Goal: Task Accomplishment & Management: Manage account settings

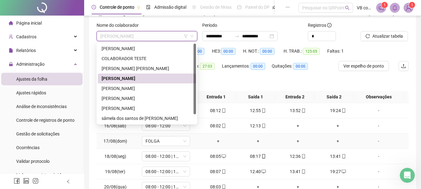
scroll to position [93, 0]
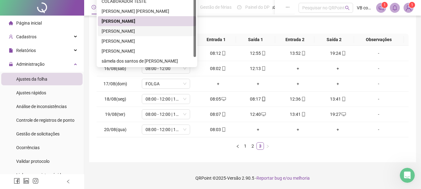
click at [129, 32] on div "[PERSON_NAME]" at bounding box center [147, 31] width 91 height 7
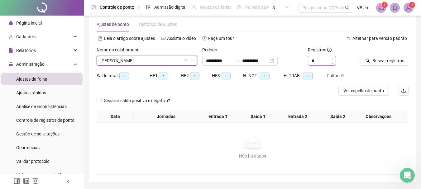
scroll to position [0, 0]
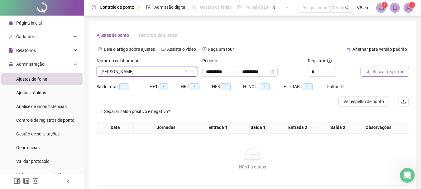
click at [376, 68] on span "Buscar registros" at bounding box center [389, 71] width 32 height 7
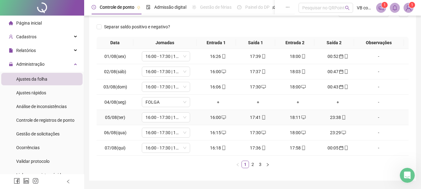
scroll to position [94, 0]
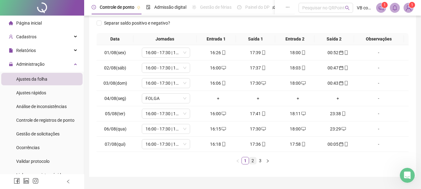
click at [256, 162] on link "2" at bounding box center [253, 161] width 7 height 7
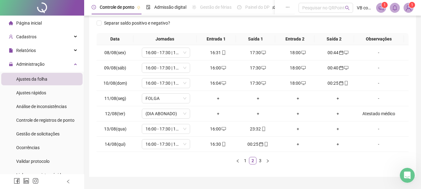
click at [262, 162] on link "3" at bounding box center [260, 161] width 7 height 7
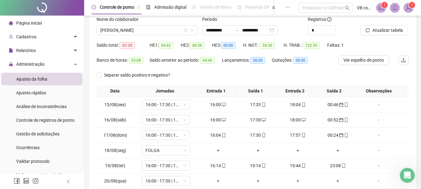
scroll to position [31, 0]
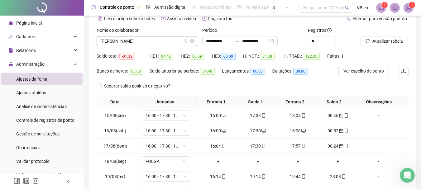
click at [124, 39] on span "[PERSON_NAME]" at bounding box center [146, 40] width 93 height 9
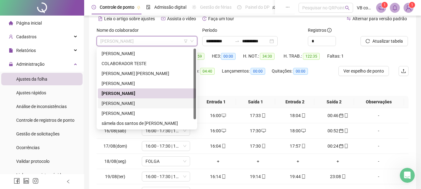
click at [125, 101] on div "[PERSON_NAME]" at bounding box center [147, 103] width 91 height 7
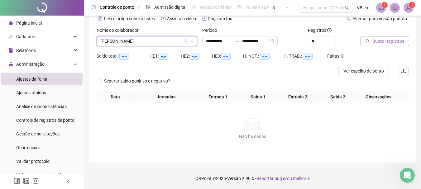
click at [382, 42] on span "Buscar registros" at bounding box center [389, 41] width 32 height 7
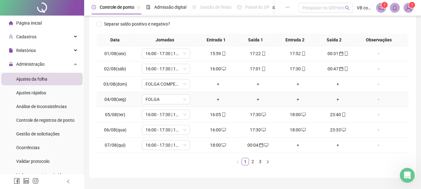
scroll to position [93, 0]
click at [254, 160] on link "2" at bounding box center [253, 161] width 7 height 7
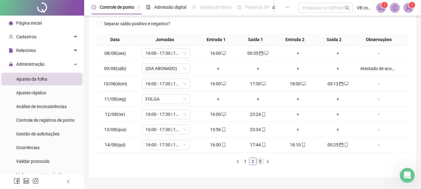
click at [262, 162] on link "3" at bounding box center [260, 161] width 7 height 7
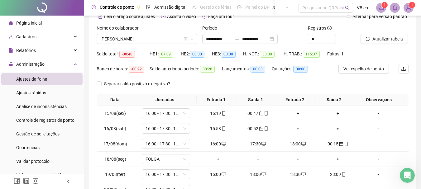
scroll to position [31, 0]
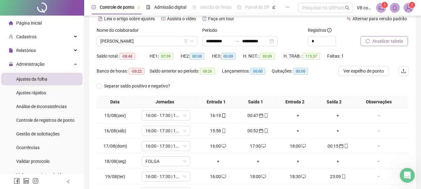
click at [381, 44] on span "Atualizar tabela" at bounding box center [388, 41] width 31 height 7
click at [147, 44] on span "[PERSON_NAME]" at bounding box center [146, 40] width 93 height 9
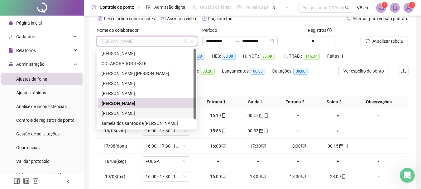
click at [141, 112] on div "[PERSON_NAME]" at bounding box center [147, 113] width 91 height 7
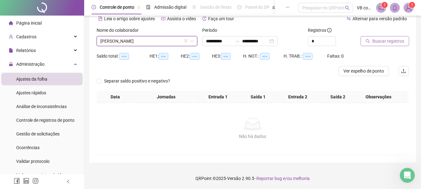
click at [383, 40] on span "Buscar registros" at bounding box center [389, 41] width 32 height 7
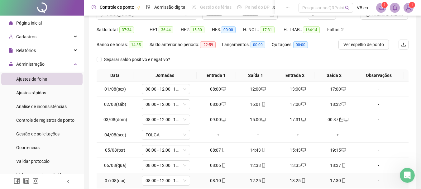
scroll to position [0, 0]
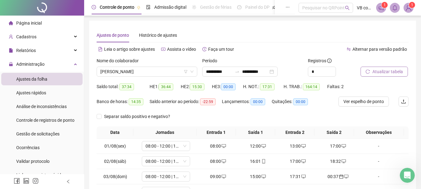
click at [371, 69] on button "Atualizar tabela" at bounding box center [384, 72] width 47 height 10
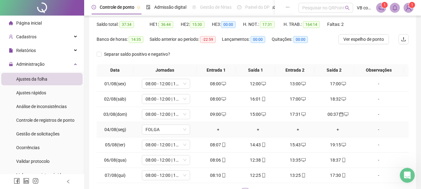
scroll to position [94, 0]
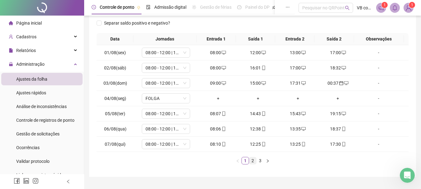
click at [254, 162] on link "2" at bounding box center [253, 161] width 7 height 7
click at [242, 160] on li "1" at bounding box center [245, 160] width 7 height 7
click at [254, 161] on link "2" at bounding box center [253, 161] width 7 height 7
click at [261, 162] on link "3" at bounding box center [260, 161] width 7 height 7
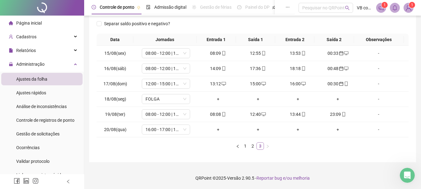
scroll to position [93, 0]
click at [253, 148] on link "2" at bounding box center [253, 146] width 7 height 7
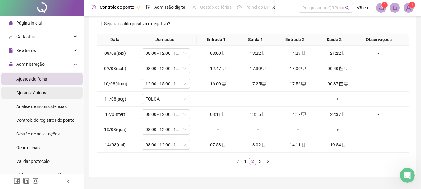
click at [42, 95] on span "Ajustes rápidos" at bounding box center [31, 92] width 30 height 5
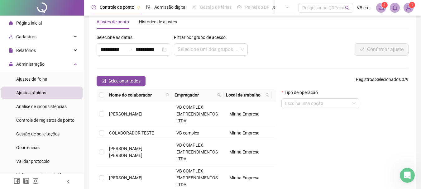
scroll to position [8, 0]
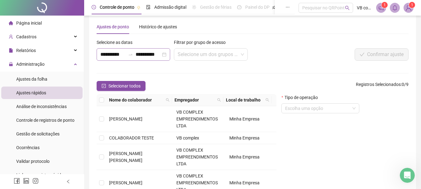
click at [128, 55] on icon "swap-right" at bounding box center [130, 54] width 5 height 5
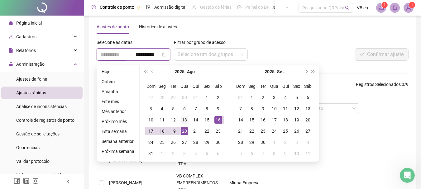
type input "**********"
click at [183, 119] on div "13" at bounding box center [184, 119] width 7 height 7
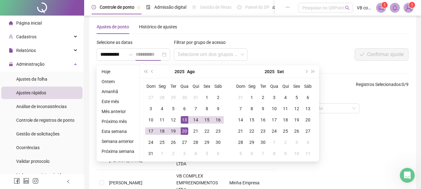
click at [181, 122] on div "13" at bounding box center [184, 119] width 7 height 7
type input "**********"
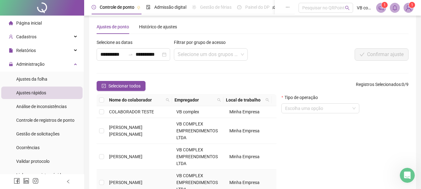
scroll to position [94, 0]
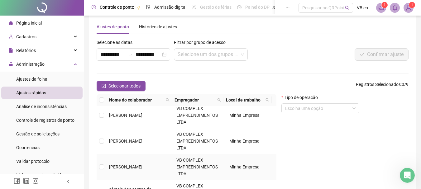
drag, startPoint x: 100, startPoint y: 171, endPoint x: 106, endPoint y: 169, distance: 6.1
click at [103, 171] on td at bounding box center [102, 167] width 10 height 26
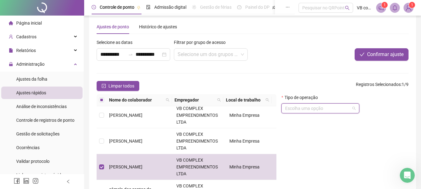
click at [317, 110] on input "search" at bounding box center [317, 108] width 65 height 9
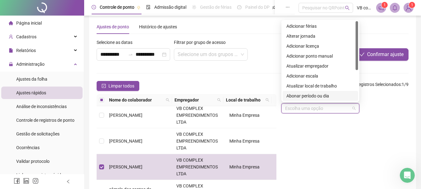
click at [311, 98] on div "Abonar período ou dia" at bounding box center [321, 96] width 68 height 7
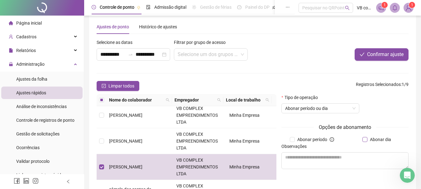
click at [380, 141] on span "Abonar dia" at bounding box center [381, 139] width 26 height 7
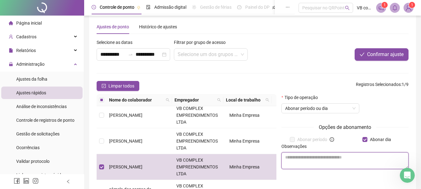
click at [332, 157] on textarea at bounding box center [345, 161] width 127 height 17
type textarea "******"
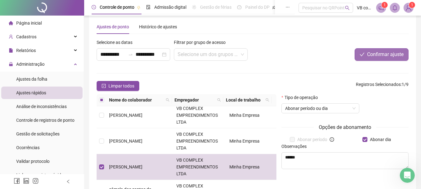
click at [360, 60] on button "Confirmar ajuste" at bounding box center [382, 54] width 54 height 12
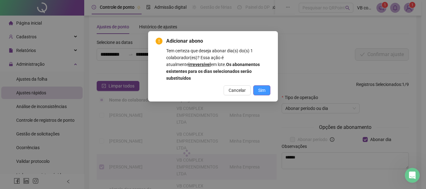
click at [259, 87] on span "Sim" at bounding box center [261, 90] width 7 height 7
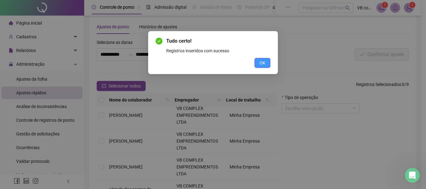
click at [266, 64] on button "OK" at bounding box center [262, 63] width 16 height 10
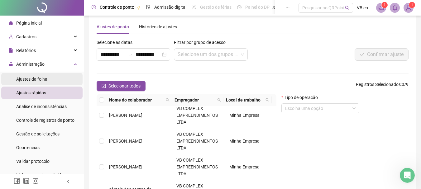
click at [24, 78] on span "Ajustes da folha" at bounding box center [31, 79] width 31 height 5
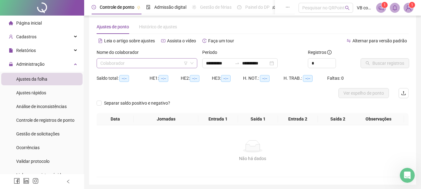
click at [123, 67] on input "search" at bounding box center [144, 63] width 88 height 9
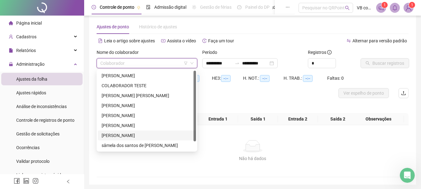
click at [126, 134] on div "[PERSON_NAME]" at bounding box center [147, 135] width 91 height 7
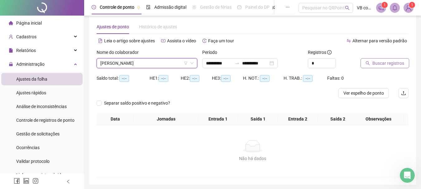
click at [384, 67] on button "Buscar registros" at bounding box center [385, 63] width 49 height 10
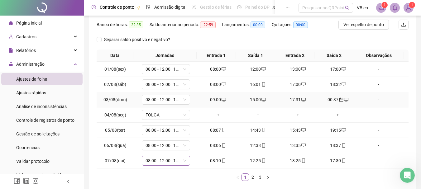
scroll to position [108, 0]
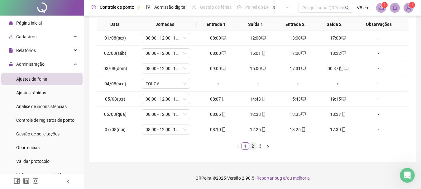
click at [254, 147] on link "2" at bounding box center [253, 146] width 7 height 7
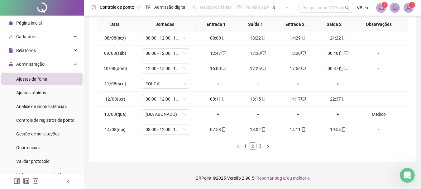
click at [254, 148] on link "2" at bounding box center [253, 146] width 7 height 7
click at [260, 146] on link "3" at bounding box center [260, 146] width 7 height 7
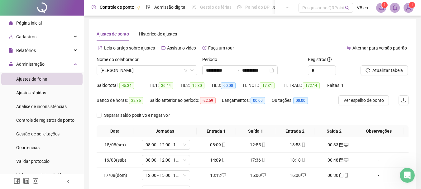
scroll to position [0, 0]
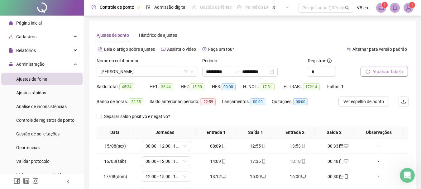
click at [374, 74] on span "Atualizar tabela" at bounding box center [388, 71] width 31 height 7
click at [360, 103] on span "Ver espelho de ponto" at bounding box center [364, 101] width 41 height 7
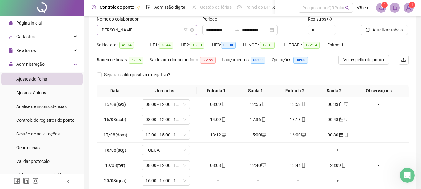
scroll to position [31, 0]
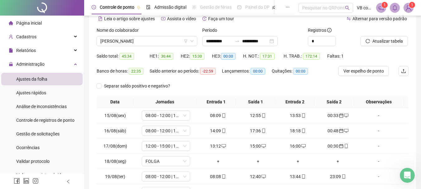
click at [148, 50] on div "Nome do colaborador [PERSON_NAME]" at bounding box center [147, 39] width 106 height 24
click at [152, 44] on span "[PERSON_NAME]" at bounding box center [146, 40] width 93 height 9
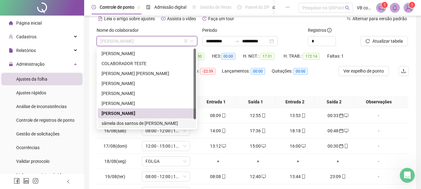
click at [142, 123] on div "sâmela dos santos de [PERSON_NAME]" at bounding box center [147, 123] width 91 height 7
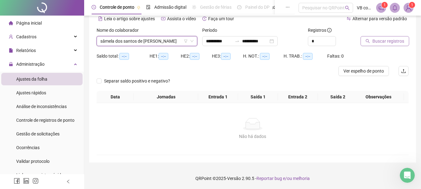
click at [401, 42] on span "Buscar registros" at bounding box center [389, 41] width 32 height 7
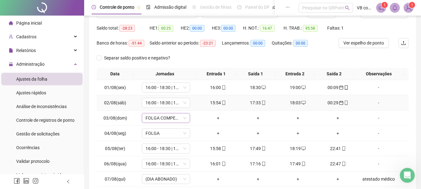
scroll to position [108, 0]
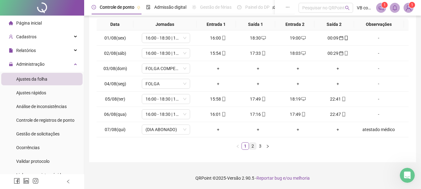
click at [254, 146] on link "2" at bounding box center [253, 146] width 7 height 7
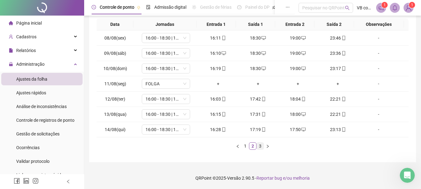
click at [262, 149] on link "3" at bounding box center [260, 146] width 7 height 7
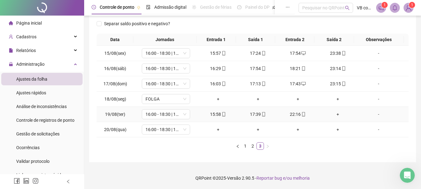
click at [329, 114] on div "+" at bounding box center [338, 114] width 35 height 7
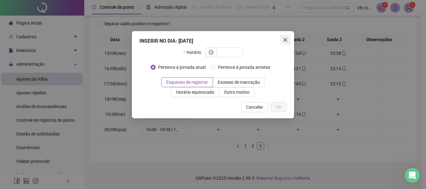
click at [285, 37] on icon "close" at bounding box center [285, 39] width 5 height 5
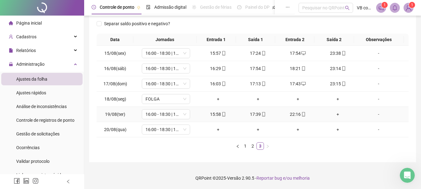
click at [336, 110] on td "+" at bounding box center [338, 114] width 40 height 15
click at [337, 116] on div "+" at bounding box center [338, 114] width 35 height 7
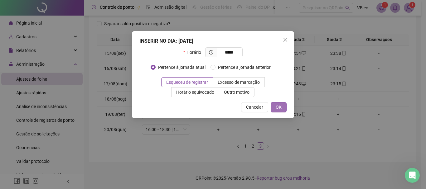
type input "*****"
click at [276, 108] on span "OK" at bounding box center [279, 107] width 6 height 7
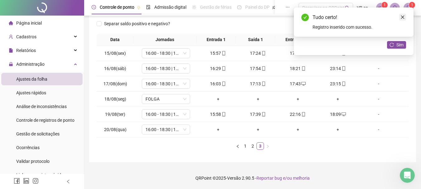
click at [406, 15] on link "Close" at bounding box center [403, 17] width 7 height 7
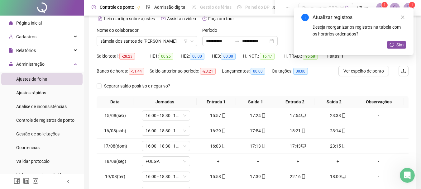
scroll to position [0, 0]
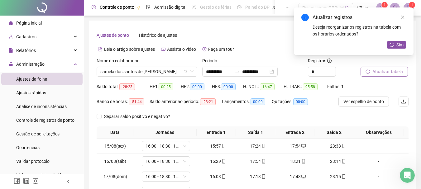
click at [380, 72] on span "Atualizar tabela" at bounding box center [388, 71] width 31 height 7
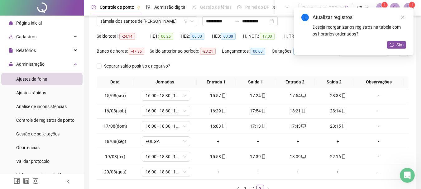
scroll to position [93, 0]
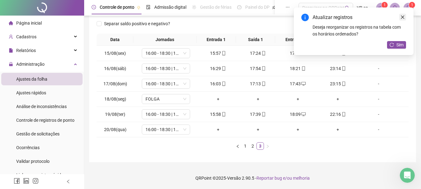
click at [402, 15] on link "Close" at bounding box center [403, 17] width 7 height 7
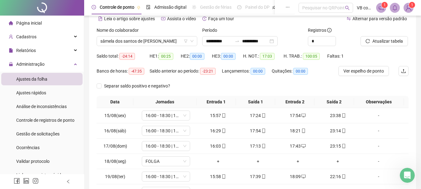
scroll to position [0, 0]
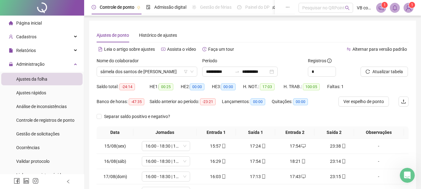
click at [140, 65] on div "Nome do colaborador" at bounding box center [147, 61] width 101 height 9
click at [142, 68] on span "sâmela dos santos de [PERSON_NAME]" at bounding box center [146, 71] width 93 height 9
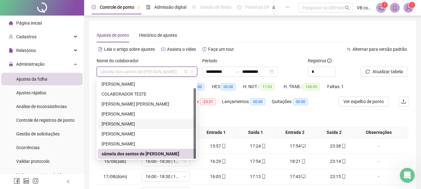
scroll to position [10, 0]
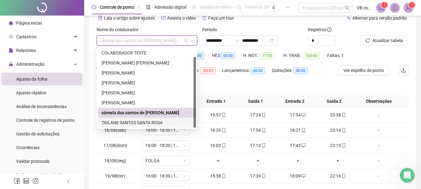
click at [149, 120] on div "TAILANE SANTOS SANTA ROSA" at bounding box center [147, 122] width 91 height 7
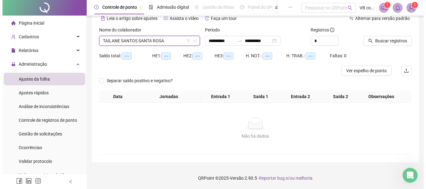
scroll to position [31, 0]
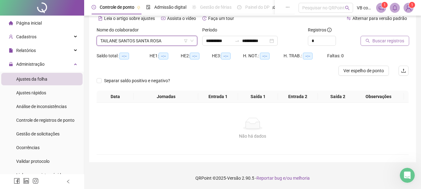
click at [384, 40] on span "Buscar registros" at bounding box center [389, 40] width 32 height 7
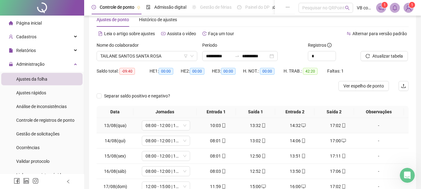
scroll to position [10, 0]
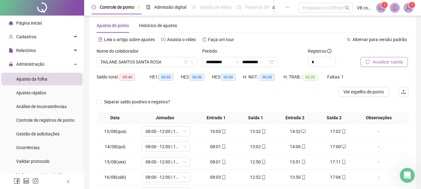
click at [385, 61] on span "Atualizar tabela" at bounding box center [388, 62] width 31 height 7
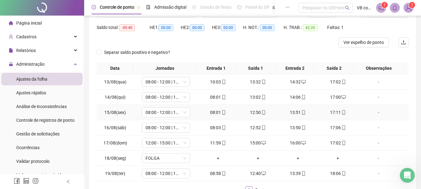
scroll to position [72, 0]
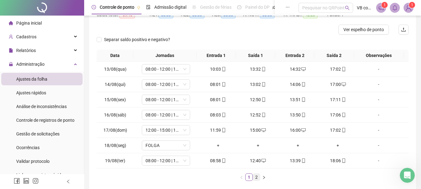
click at [258, 174] on link "2" at bounding box center [256, 177] width 7 height 7
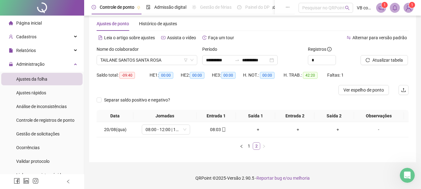
scroll to position [12, 0]
click at [248, 147] on link "1" at bounding box center [249, 146] width 7 height 7
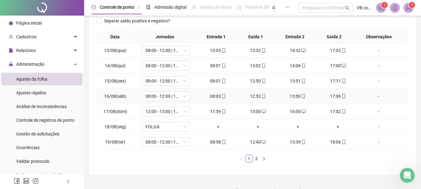
scroll to position [103, 0]
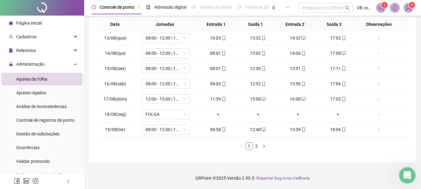
drag, startPoint x: 412, startPoint y: 174, endPoint x: 789, endPoint y: 337, distance: 410.8
click at [413, 173] on div "Abertura do Messenger da Intercom" at bounding box center [406, 174] width 21 height 21
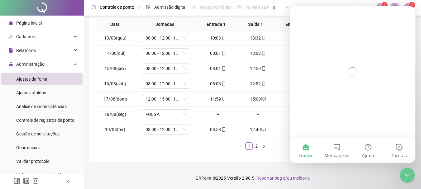
scroll to position [0, 0]
click at [345, 151] on button "Mensagens" at bounding box center [337, 150] width 31 height 25
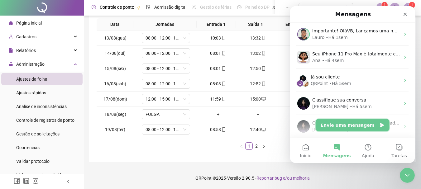
click at [340, 130] on button "Envie uma mensagem" at bounding box center [353, 125] width 74 height 12
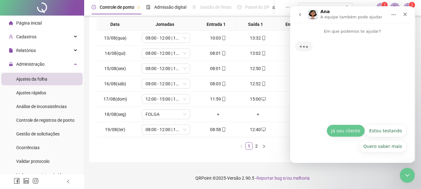
click at [347, 136] on button "Já sou cliente" at bounding box center [346, 131] width 38 height 12
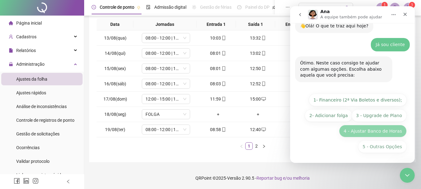
scroll to position [23, 0]
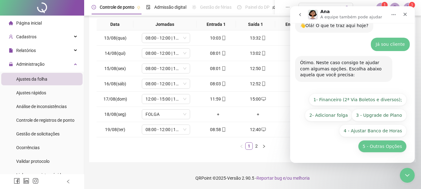
click at [380, 147] on button "5 - Outras Opções" at bounding box center [382, 146] width 49 height 12
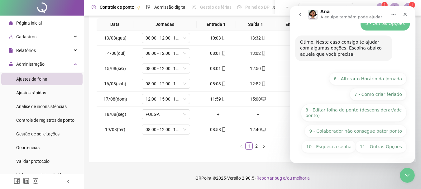
scroll to position [94, 0]
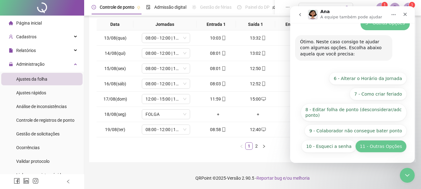
click at [374, 150] on button "11 - Outras Opções" at bounding box center [381, 146] width 51 height 12
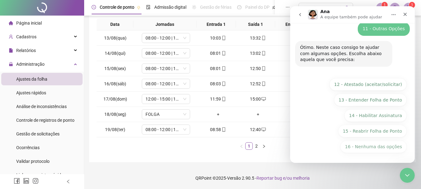
scroll to position [138, 0]
click at [374, 151] on button "16 - Nenhuma das opções" at bounding box center [374, 146] width 66 height 12
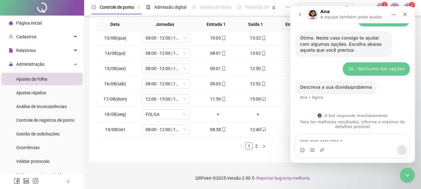
scroll to position [148, 0]
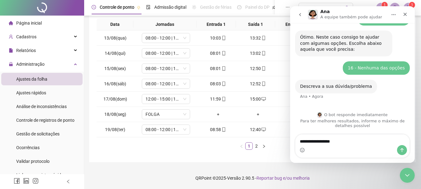
drag, startPoint x: 343, startPoint y: 140, endPoint x: 281, endPoint y: 146, distance: 62.0
click html "**********"
type textarea "**********"
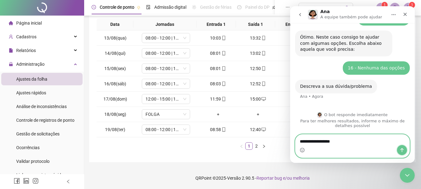
click at [401, 149] on icon "Enviar uma mensagem" at bounding box center [402, 150] width 5 height 5
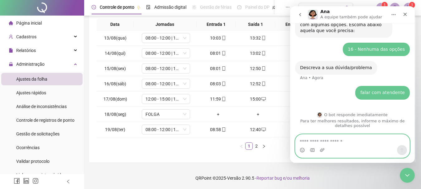
scroll to position [158, 0]
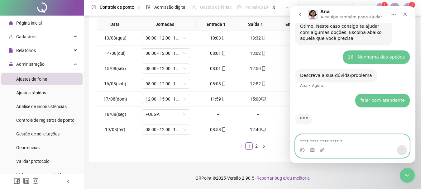
click at [350, 142] on textarea "Envie uma mensagem..." at bounding box center [353, 140] width 114 height 11
paste textarea "**********"
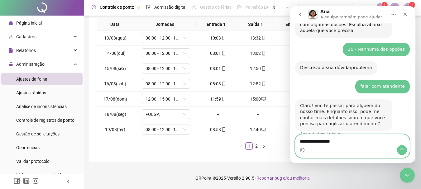
type textarea "**********"
click at [403, 147] on button "Enviar uma mensagem" at bounding box center [402, 150] width 10 height 10
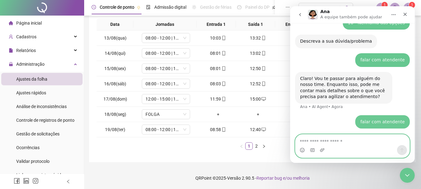
scroll to position [214, 0]
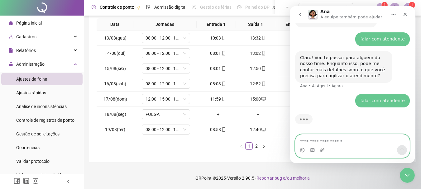
click at [364, 140] on textarea "Envie uma mensagem..." at bounding box center [353, 140] width 114 height 11
paste textarea "**********"
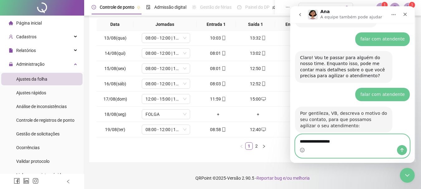
type textarea "**********"
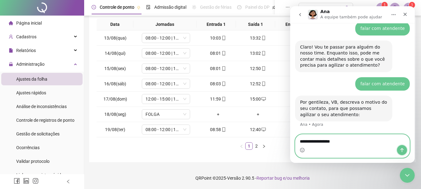
click at [404, 146] on button "Enviar uma mensagem" at bounding box center [402, 150] width 10 height 10
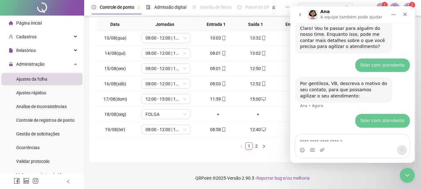
click at [303, 13] on button "go back" at bounding box center [300, 15] width 12 height 12
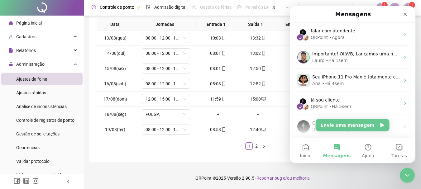
scroll to position [0, 0]
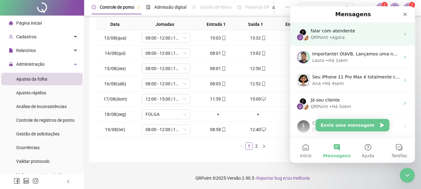
click at [337, 33] on span "falar com atendente" at bounding box center [333, 30] width 45 height 5
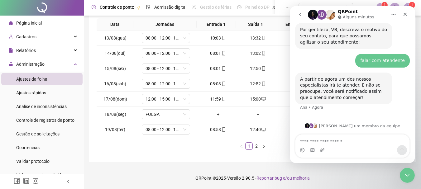
scroll to position [297, 0]
click at [329, 13] on img "Messenger da Intercom" at bounding box center [331, 15] width 10 height 10
click at [394, 17] on icon "Início" at bounding box center [393, 14] width 5 height 5
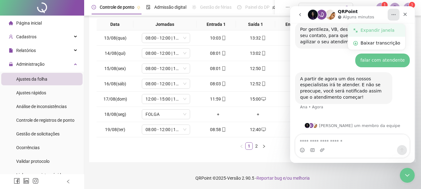
click at [377, 28] on div "Expandir janela" at bounding box center [381, 30] width 40 height 7
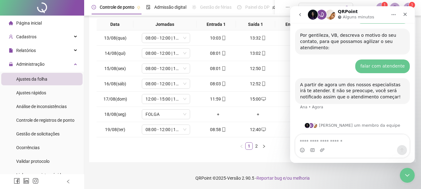
scroll to position [248, 0]
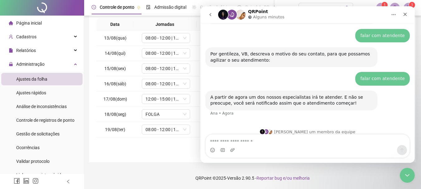
click at [225, 17] on img "Messenger da Intercom" at bounding box center [223, 15] width 10 height 10
click at [230, 16] on img "Messenger da Intercom" at bounding box center [232, 15] width 10 height 10
click at [210, 15] on icon "go back" at bounding box center [210, 14] width 5 height 5
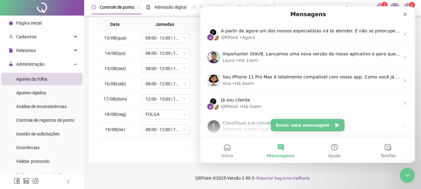
scroll to position [0, 0]
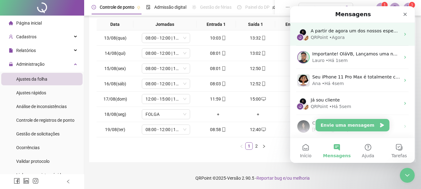
click at [326, 37] on div "QRPoint" at bounding box center [319, 37] width 17 height 7
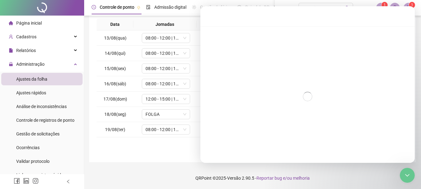
scroll to position [248, 0]
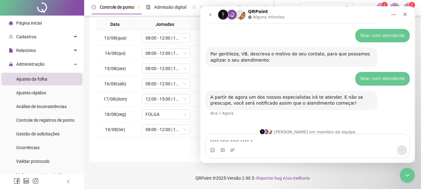
click at [393, 15] on icon "Início" at bounding box center [393, 14] width 5 height 5
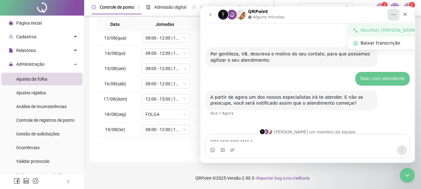
click at [379, 28] on div "Recolher [PERSON_NAME]" at bounding box center [389, 30] width 57 height 7
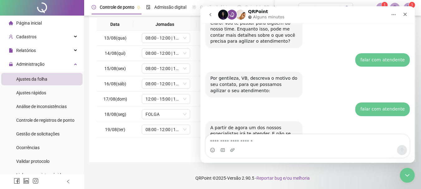
scroll to position [297, 0]
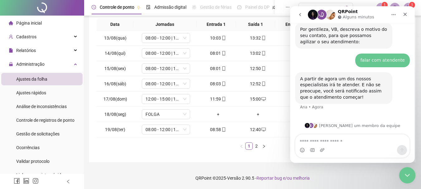
click at [405, 175] on icon "Encerramento do Messenger da Intercom" at bounding box center [406, 174] width 7 height 7
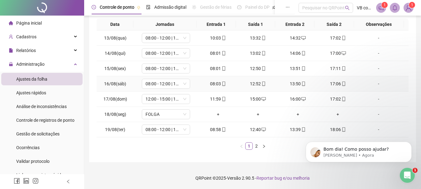
scroll to position [333, 0]
click at [408, 175] on icon "Abertura do Messenger da Intercom" at bounding box center [407, 175] width 10 height 10
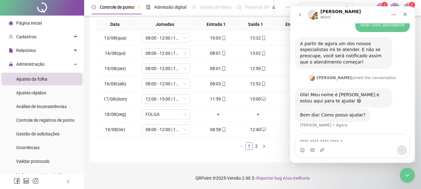
click at [347, 138] on textarea "Envie uma mensagem..." at bounding box center [353, 140] width 114 height 11
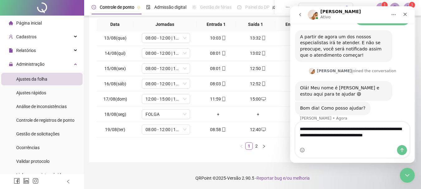
scroll to position [346, 0]
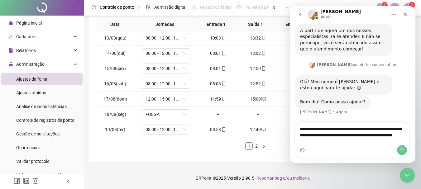
type textarea "**********"
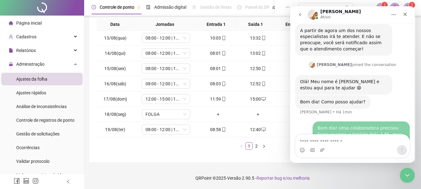
scroll to position [364, 0]
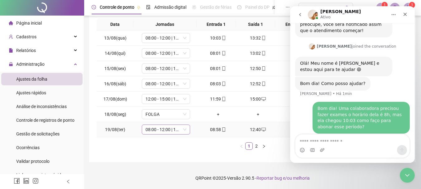
click at [176, 134] on span "08:00 - 12:00 | 13:00 - 17:00" at bounding box center [166, 129] width 41 height 9
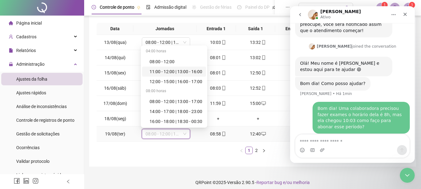
scroll to position [103, 0]
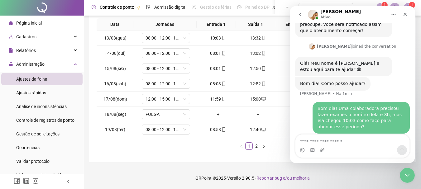
click at [197, 151] on div "Data Jornadas Entrada 1 Saída 1 Entrada 2 Saída 2 Observações 13/08(qua) 08:00 …" at bounding box center [253, 86] width 312 height 137
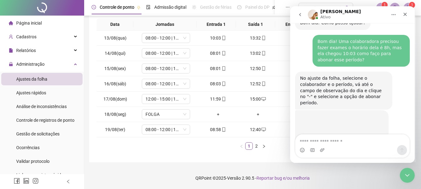
scroll to position [438, 0]
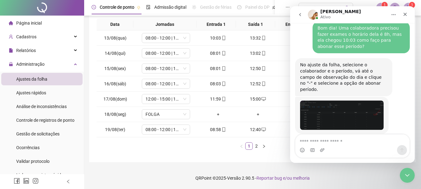
click at [325, 111] on img "Gabriel diz…" at bounding box center [342, 115] width 84 height 29
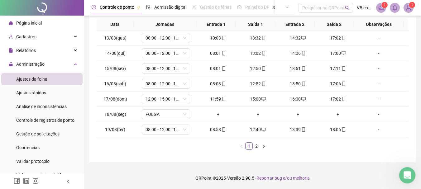
click at [410, 168] on div "Abertura do Messenger da Intercom" at bounding box center [406, 174] width 21 height 21
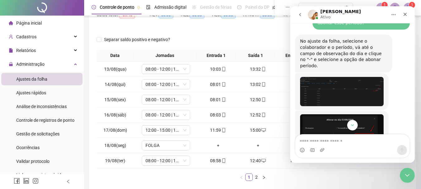
scroll to position [457, 0]
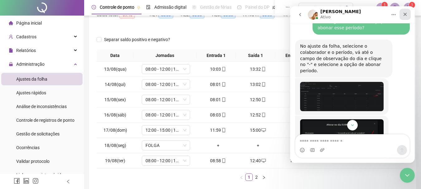
drag, startPoint x: 405, startPoint y: 14, endPoint x: 636, endPoint y: 64, distance: 236.8
click at [405, 14] on icon "Fechar" at bounding box center [405, 14] width 5 height 5
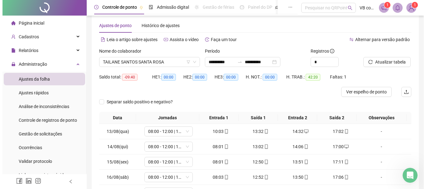
scroll to position [0, 0]
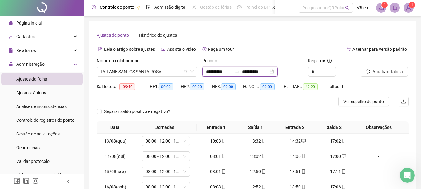
click at [232, 74] on input "**********" at bounding box center [219, 71] width 26 height 7
click at [254, 49] on div "Alternar para versão padrão" at bounding box center [331, 49] width 156 height 10
click at [223, 74] on input "**********" at bounding box center [219, 71] width 26 height 7
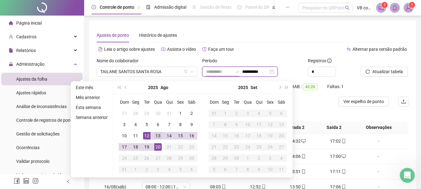
type input "**********"
click at [160, 135] on div "13" at bounding box center [157, 135] width 7 height 7
type input "**********"
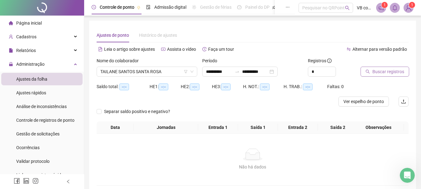
click at [392, 71] on span "Buscar registros" at bounding box center [389, 71] width 32 height 7
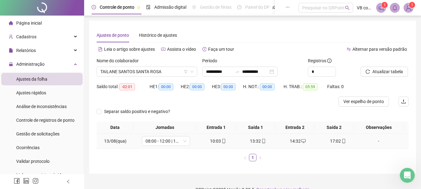
click at [373, 143] on div "-" at bounding box center [379, 141] width 37 height 7
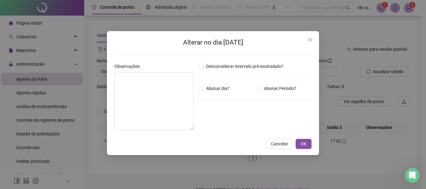
click at [259, 85] on div "Desconsiderar intervalo pré-assinalado? Abonar dia? Abonar Período? Horas a abo…" at bounding box center [255, 99] width 118 height 72
click at [215, 120] on input "*****" at bounding box center [214, 122] width 25 height 7
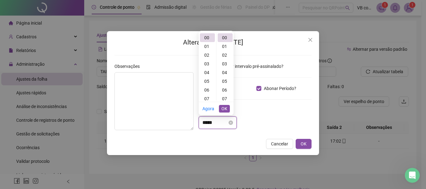
click at [205, 120] on input "*****" at bounding box center [214, 122] width 25 height 7
click at [314, 42] on span "Close" at bounding box center [310, 39] width 10 height 5
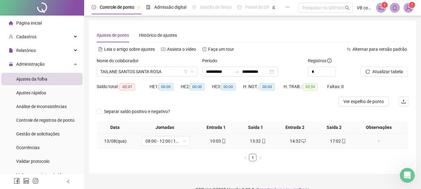
click at [376, 140] on div "-" at bounding box center [379, 141] width 37 height 7
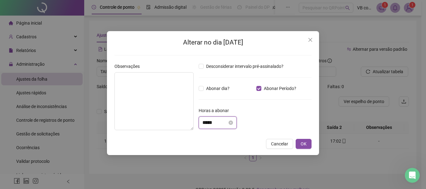
click at [206, 122] on input "*****" at bounding box center [214, 122] width 25 height 7
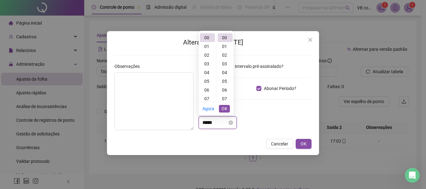
click at [206, 122] on input "*****" at bounding box center [214, 122] width 25 height 7
click at [251, 130] on div "Desconsiderar intervalo pré-assinalado? Abonar dia? Abonar Período? Horas a abo…" at bounding box center [255, 99] width 118 height 72
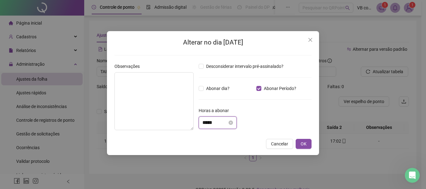
click at [210, 122] on input "*****" at bounding box center [214, 122] width 25 height 7
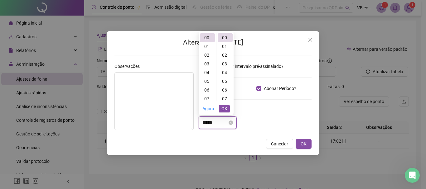
click at [206, 123] on input "*****" at bounding box center [214, 122] width 25 height 7
click at [209, 53] on div "02" at bounding box center [207, 55] width 15 height 9
click at [227, 37] on div "00" at bounding box center [225, 37] width 15 height 9
click at [226, 40] on div "00" at bounding box center [225, 37] width 15 height 9
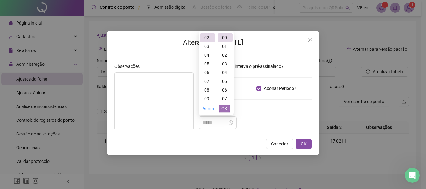
type input "*****"
click at [226, 109] on span "OK" at bounding box center [224, 108] width 6 height 7
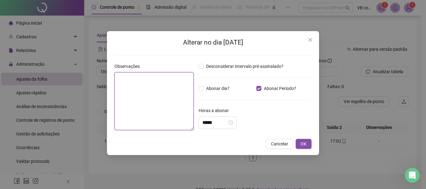
click at [154, 80] on textarea at bounding box center [153, 101] width 79 height 58
click at [139, 75] on textarea "**********" at bounding box center [153, 101] width 79 height 58
click at [153, 105] on textarea "**********" at bounding box center [153, 101] width 79 height 58
type textarea "**********"
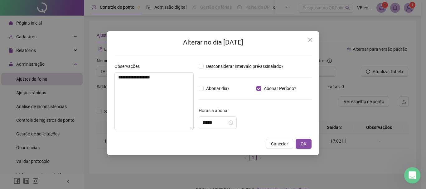
click at [410, 179] on div "Abertura do Messenger da Intercom" at bounding box center [411, 174] width 21 height 21
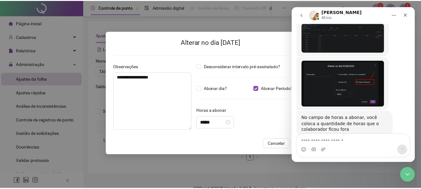
scroll to position [519, 0]
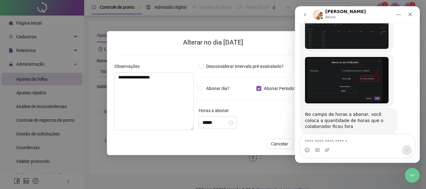
click at [266, 109] on div "Horas a abonar" at bounding box center [255, 111] width 113 height 9
click at [408, 15] on icon "Fechar" at bounding box center [410, 14] width 5 height 5
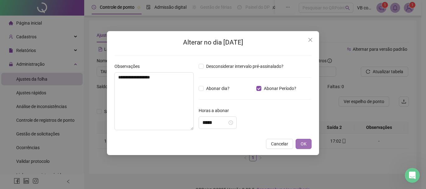
click at [307, 145] on button "OK" at bounding box center [304, 144] width 16 height 10
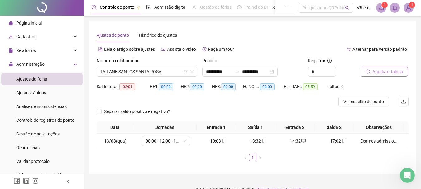
click at [378, 74] on span "Atualizar tabela" at bounding box center [388, 71] width 31 height 7
click at [408, 178] on icon "Abertura do Messenger da Intercom" at bounding box center [407, 175] width 10 height 10
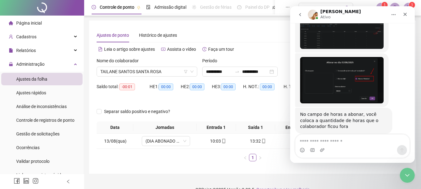
click at [338, 144] on textarea "Envie uma mensagem..." at bounding box center [353, 140] width 114 height 11
type textarea "*"
type textarea "**********"
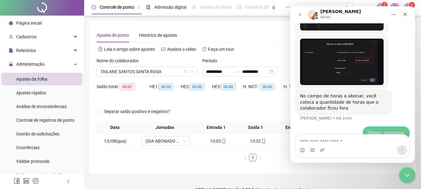
click at [404, 175] on icon "Encerramento do Messenger da Intercom" at bounding box center [406, 174] width 7 height 7
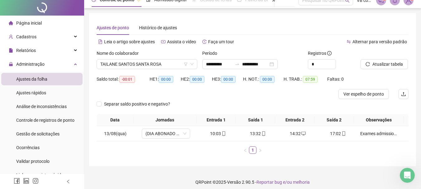
scroll to position [12, 0]
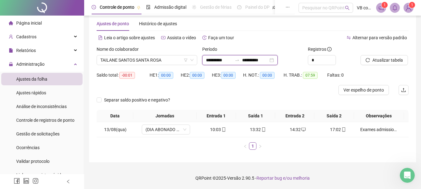
click at [255, 62] on input "**********" at bounding box center [255, 60] width 26 height 7
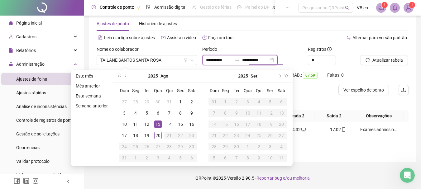
click at [255, 60] on input "**********" at bounding box center [255, 60] width 26 height 7
click at [255, 59] on input "**********" at bounding box center [255, 60] width 26 height 7
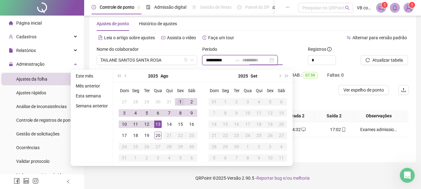
type input "**********"
click at [183, 100] on div "1" at bounding box center [180, 101] width 7 height 7
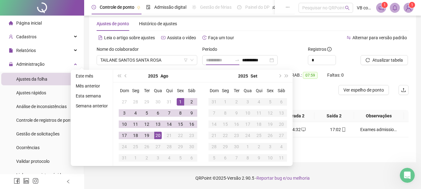
click at [157, 138] on div "20" at bounding box center [157, 135] width 7 height 7
type input "**********"
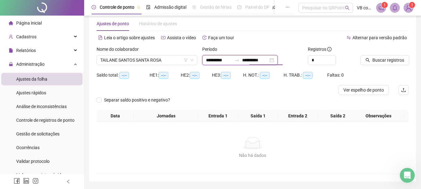
click at [255, 62] on input "**********" at bounding box center [255, 60] width 26 height 7
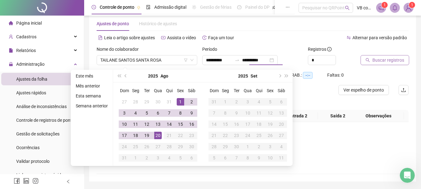
click at [400, 61] on span "Buscar registros" at bounding box center [389, 60] width 32 height 7
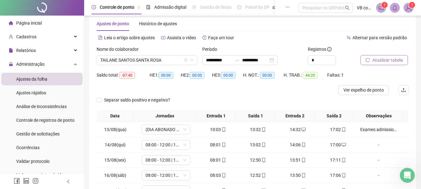
click at [399, 64] on button "Atualizar tabela" at bounding box center [384, 60] width 47 height 10
click at [183, 131] on icon "down" at bounding box center [185, 130] width 4 height 4
click at [183, 129] on icon "down" at bounding box center [185, 130] width 4 height 4
click at [375, 59] on span "Atualizar tabela" at bounding box center [388, 60] width 31 height 7
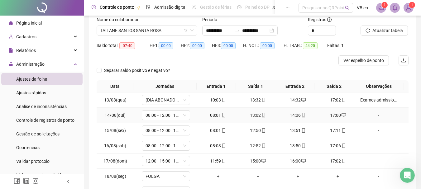
scroll to position [41, 0]
click at [385, 34] on button "Atualizar tabela" at bounding box center [384, 31] width 47 height 10
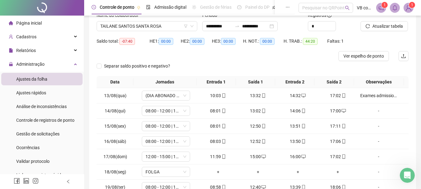
scroll to position [31, 0]
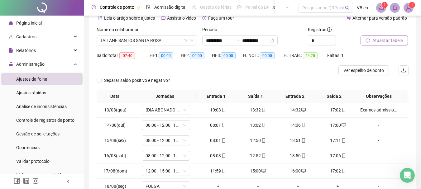
click at [372, 45] on button "Atualizar tabela" at bounding box center [384, 41] width 47 height 10
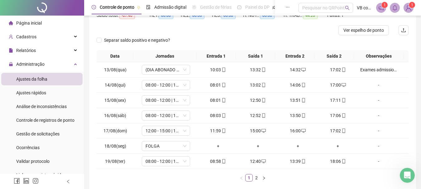
scroll to position [10, 0]
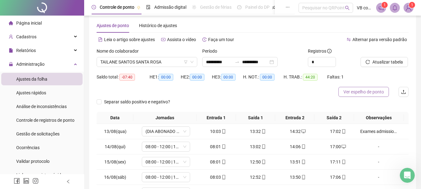
click at [354, 87] on button "Ver espelho de ponto" at bounding box center [364, 92] width 51 height 10
click at [254, 66] on div "**********" at bounding box center [239, 62] width 75 height 10
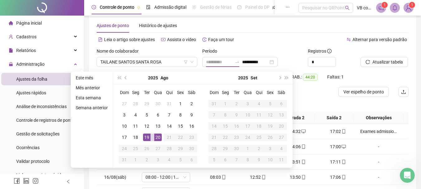
click at [144, 140] on div "19" at bounding box center [146, 137] width 7 height 7
click at [387, 63] on span "Atualizar tabela" at bounding box center [388, 62] width 31 height 7
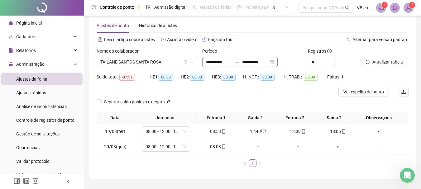
click at [249, 65] on div "**********" at bounding box center [239, 62] width 75 height 10
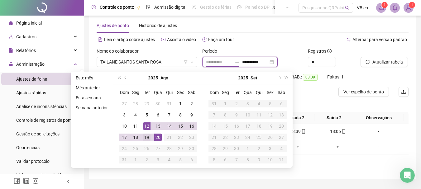
type input "**********"
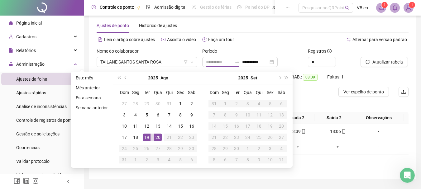
click at [146, 139] on div "19" at bounding box center [146, 137] width 7 height 7
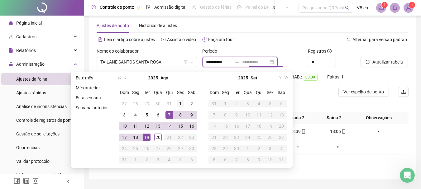
type input "**********"
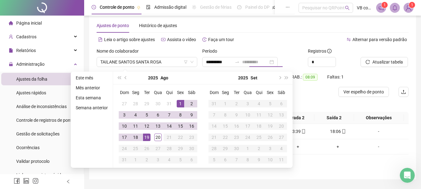
drag, startPoint x: 184, startPoint y: 106, endPoint x: 178, endPoint y: 108, distance: 6.5
click at [183, 105] on td "1" at bounding box center [180, 103] width 11 height 11
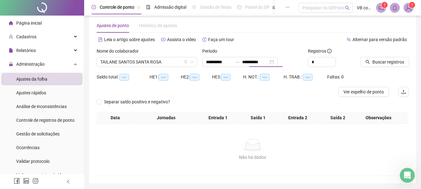
type input "**********"
click at [269, 62] on input "**********" at bounding box center [255, 62] width 26 height 7
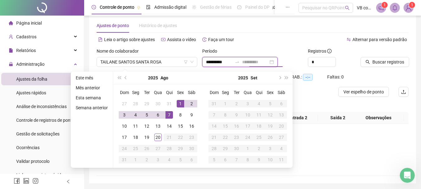
type input "**********"
click at [180, 103] on div "1" at bounding box center [180, 103] width 7 height 7
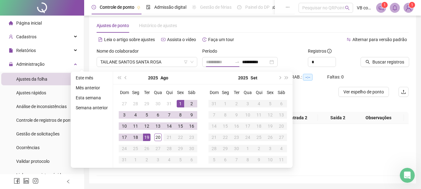
click at [143, 137] on div "19" at bounding box center [146, 137] width 7 height 7
type input "**********"
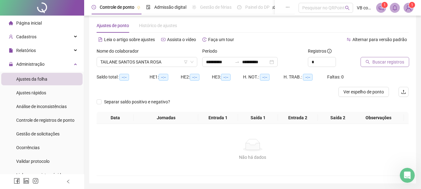
click at [386, 61] on span "Buscar registros" at bounding box center [389, 62] width 32 height 7
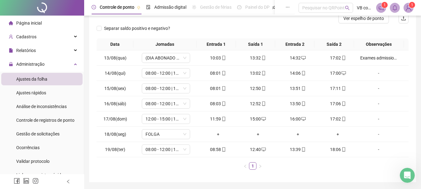
scroll to position [72, 0]
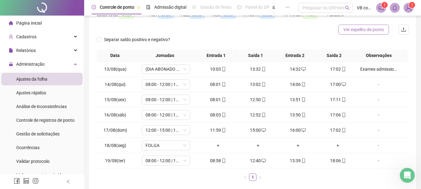
click at [375, 30] on span "Ver espelho de ponto" at bounding box center [364, 29] width 41 height 7
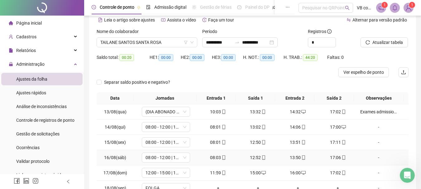
scroll to position [10, 0]
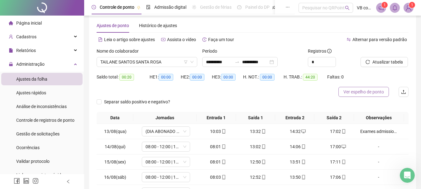
click at [377, 97] on button "Ver espelho de ponto" at bounding box center [364, 92] width 51 height 10
click at [408, 176] on icon "Abertura do Messenger da Intercom" at bounding box center [407, 175] width 10 height 10
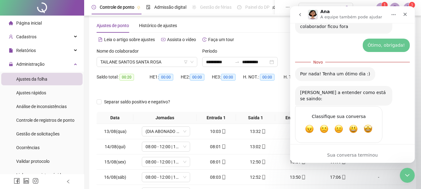
scroll to position [619, 0]
click at [339, 123] on span "Ok" at bounding box center [338, 128] width 11 height 11
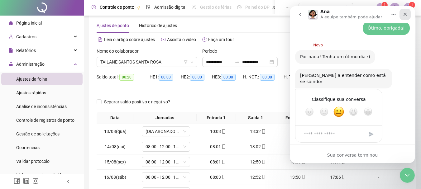
click at [403, 12] on icon "Fechar" at bounding box center [405, 14] width 5 height 5
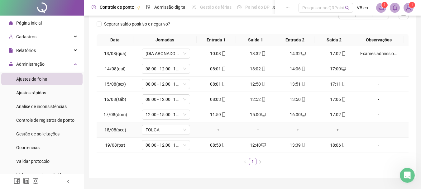
scroll to position [103, 0]
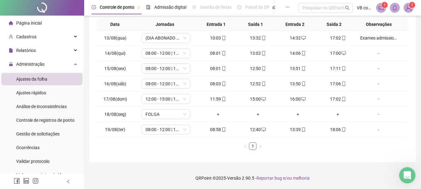
click at [406, 169] on div "Abertura do Messenger da Intercom" at bounding box center [406, 174] width 21 height 21
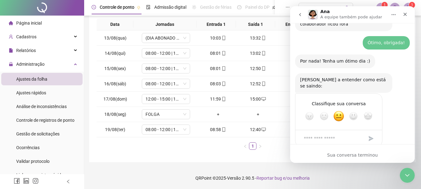
scroll to position [625, 0]
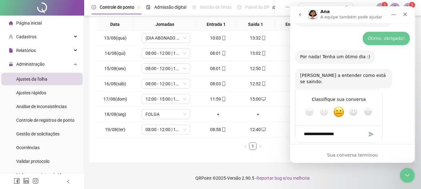
type textarea "**********"
click at [373, 128] on div "Envio" at bounding box center [371, 134] width 12 height 12
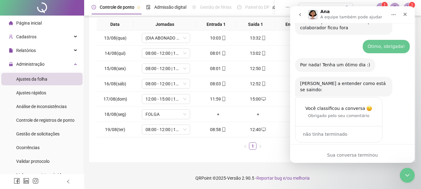
click at [300, 15] on icon "go back" at bounding box center [300, 14] width 2 height 3
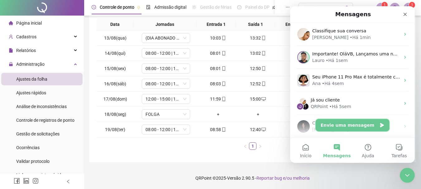
click at [337, 123] on button "Envie uma mensagem" at bounding box center [353, 125] width 74 height 12
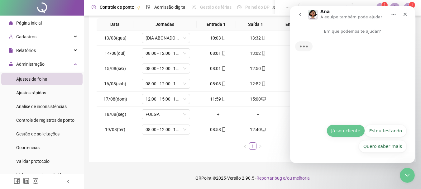
click at [352, 128] on button "Já sou cliente" at bounding box center [346, 131] width 38 height 12
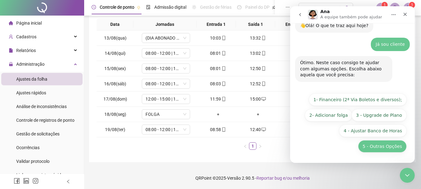
click at [368, 145] on button "5 - Outras Opções" at bounding box center [382, 146] width 49 height 12
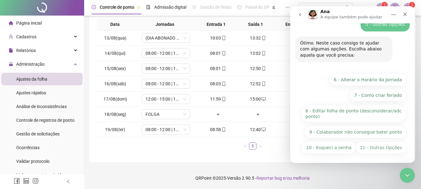
scroll to position [94, 0]
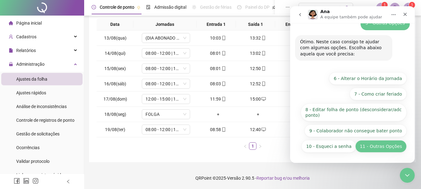
click at [378, 149] on button "11 - Outras Opções" at bounding box center [381, 146] width 51 height 12
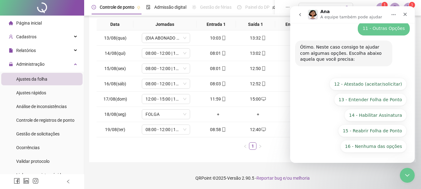
click at [380, 150] on button "16 - Nenhuma das opções" at bounding box center [374, 146] width 66 height 12
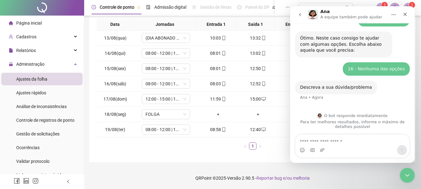
scroll to position [148, 0]
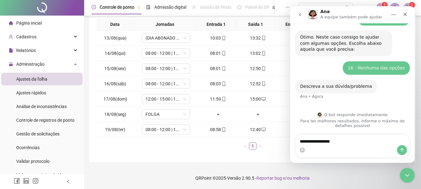
type textarea "**********"
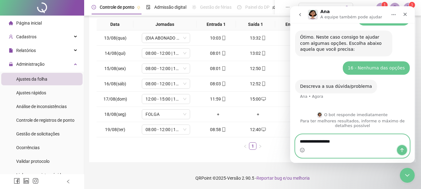
click at [404, 150] on icon "Enviar uma mensagem" at bounding box center [402, 150] width 3 height 4
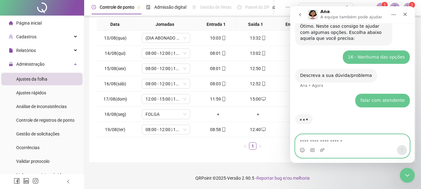
scroll to position [158, 0]
click at [370, 140] on textarea "Envie uma mensagem..." at bounding box center [353, 140] width 114 height 11
paste textarea "**********"
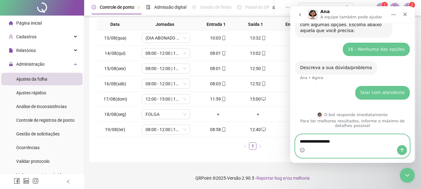
type textarea "**********"
click at [400, 150] on icon "Enviar uma mensagem" at bounding box center [402, 150] width 5 height 5
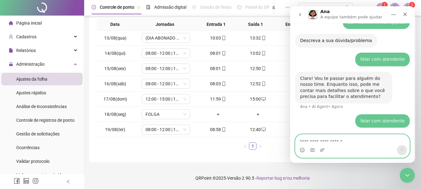
scroll to position [214, 0]
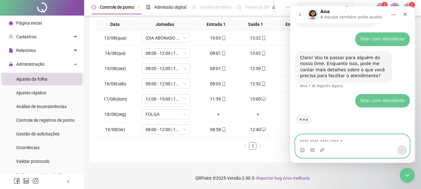
click at [342, 140] on textarea "Envie uma mensagem..." at bounding box center [353, 140] width 114 height 11
paste textarea "**********"
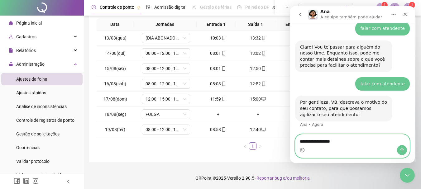
type textarea "**********"
click at [401, 149] on icon "Enviar uma mensagem" at bounding box center [402, 150] width 5 height 5
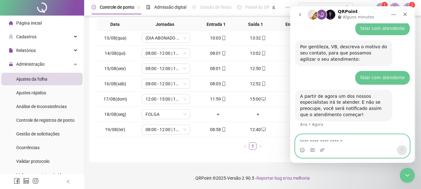
scroll to position [297, 0]
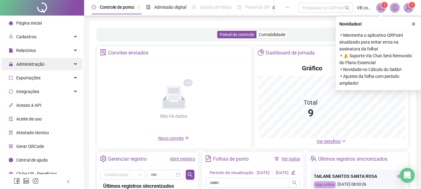
click at [40, 66] on span "Administração" at bounding box center [30, 64] width 28 height 5
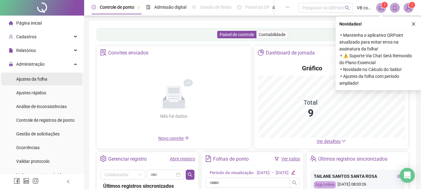
click at [41, 80] on span "Ajustes da folha" at bounding box center [31, 79] width 31 height 5
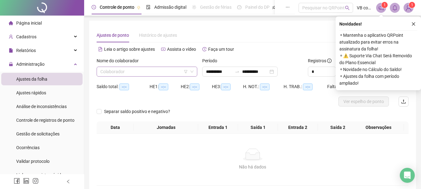
click at [113, 74] on input "search" at bounding box center [144, 71] width 88 height 9
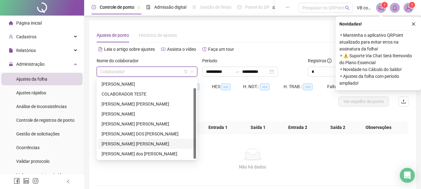
scroll to position [10, 0]
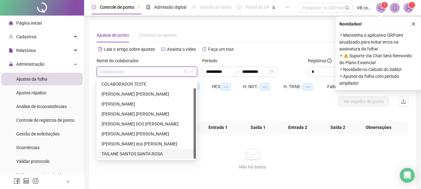
click at [118, 154] on div "TAILANE SANTOS SANTA ROSA" at bounding box center [147, 154] width 91 height 7
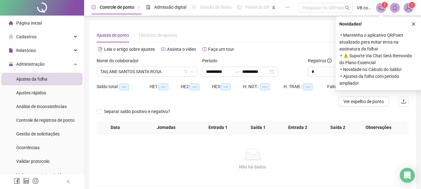
click at [413, 28] on div "Novidades ! ⚬ Mantenha o aplicativo QRPoint atualizado para evitar erros na ass…" at bounding box center [378, 54] width 85 height 74
click at [412, 25] on icon "close" at bounding box center [414, 24] width 4 height 4
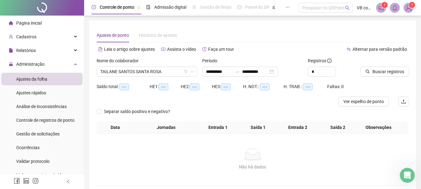
scroll to position [0, 0]
